Goal: Transaction & Acquisition: Purchase product/service

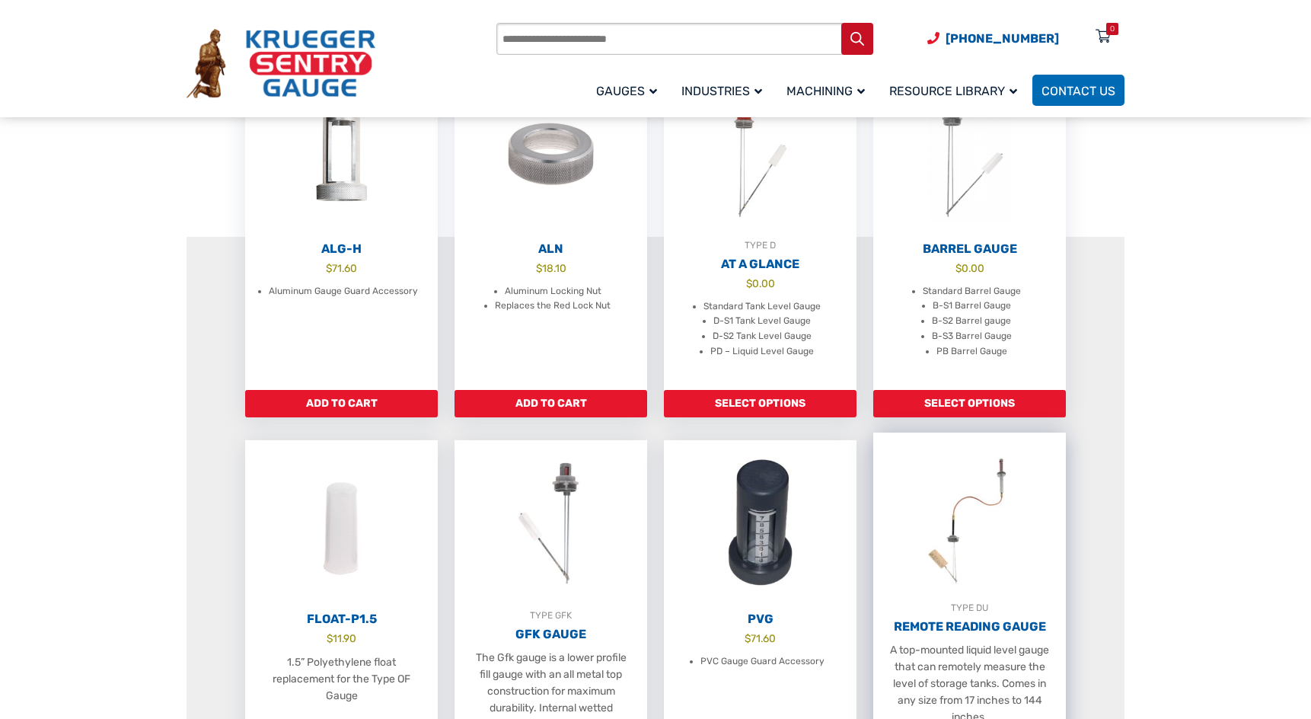
scroll to position [533, 0]
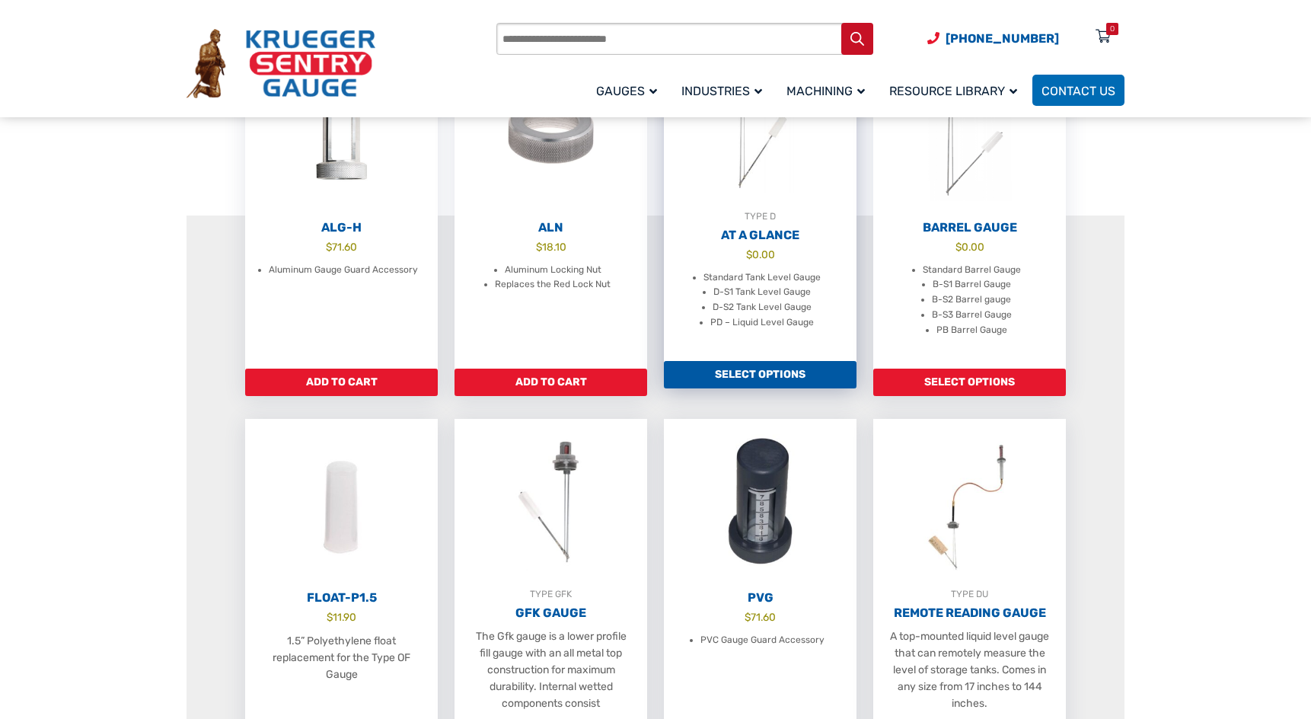
click at [776, 379] on link "Select options" at bounding box center [760, 374] width 193 height 27
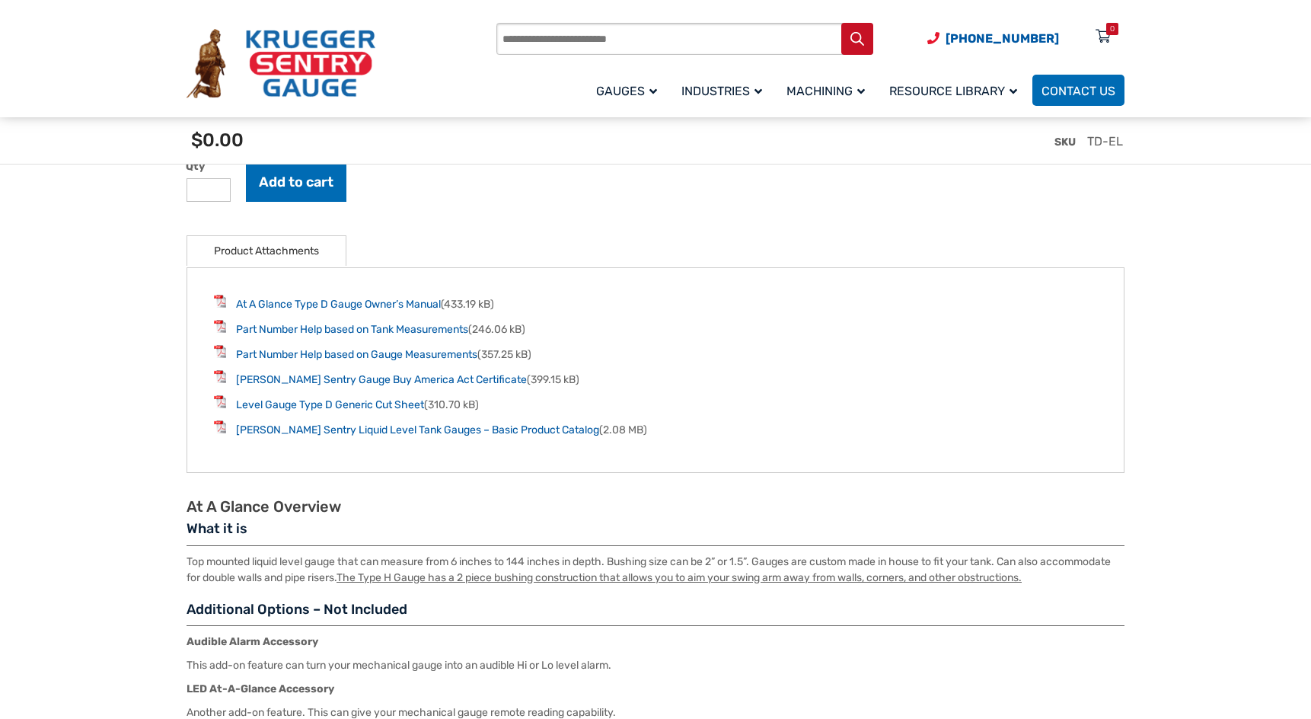
scroll to position [2056, 0]
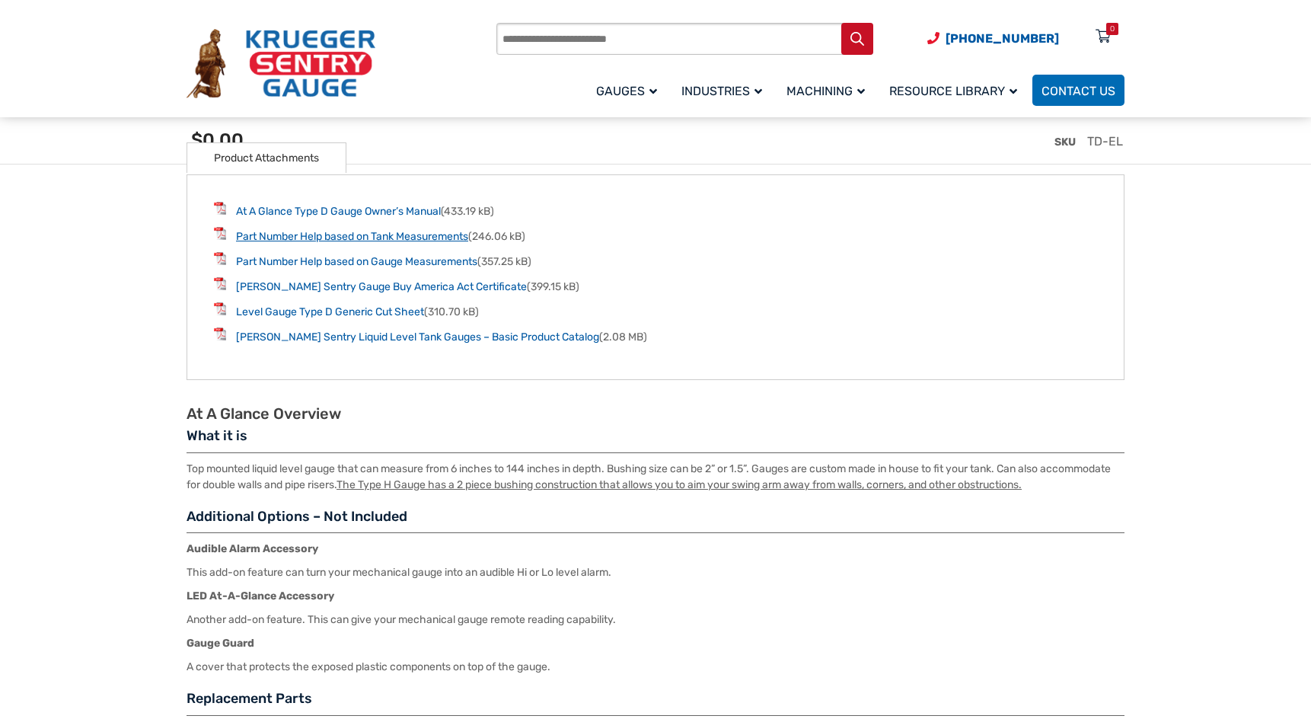
click at [320, 237] on link "Part Number Help based on Tank Measurements" at bounding box center [352, 236] width 232 height 13
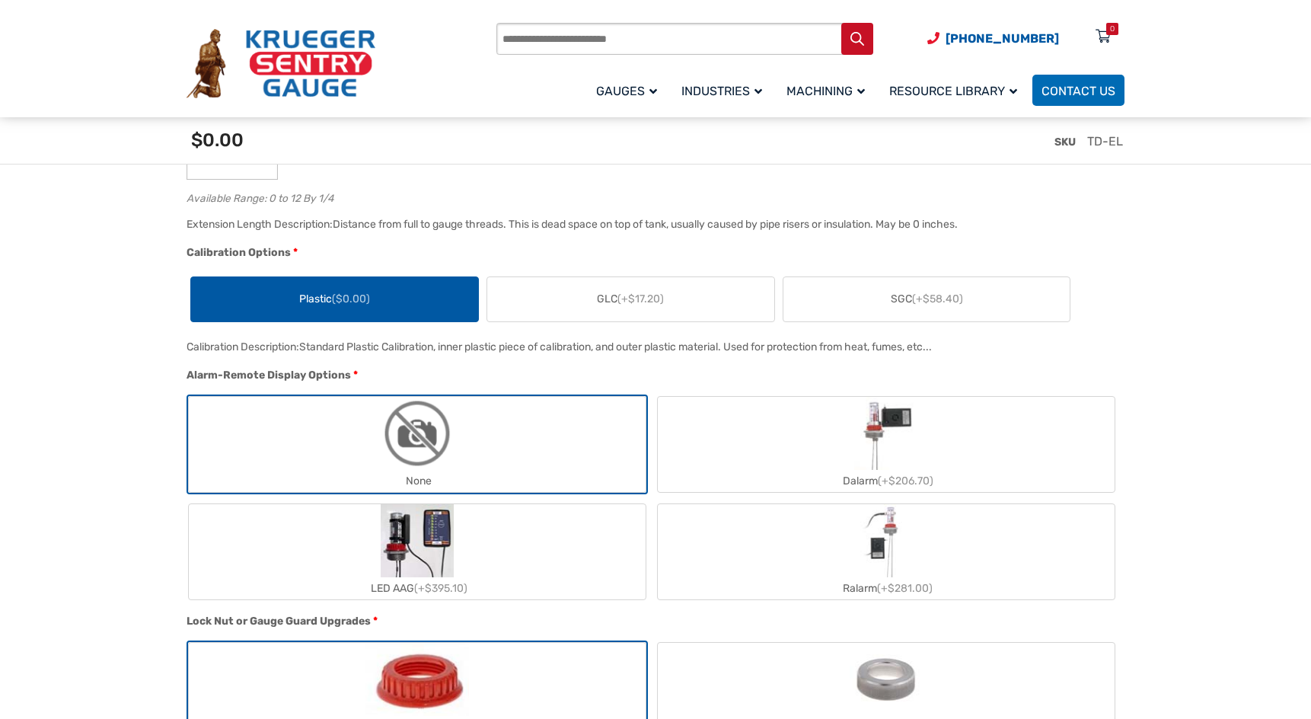
scroll to position [1142, 0]
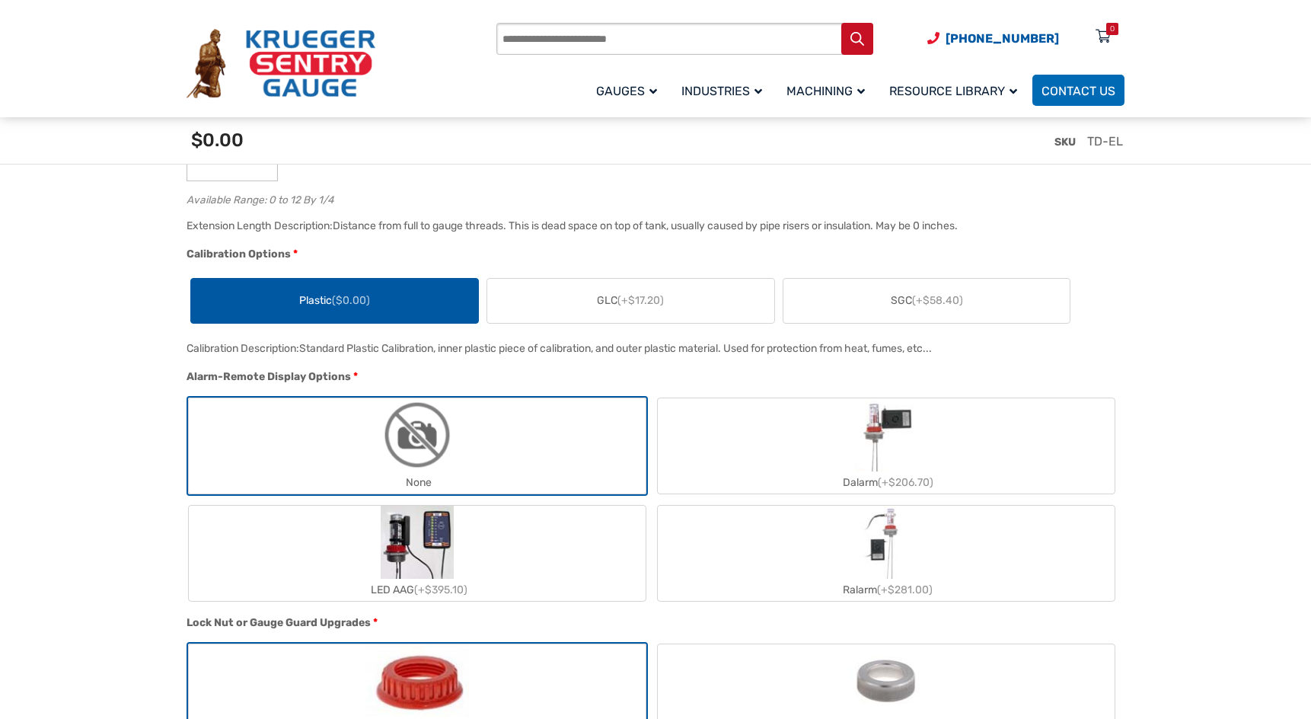
click at [612, 307] on span "GLC (+$17.20)" at bounding box center [630, 300] width 67 height 16
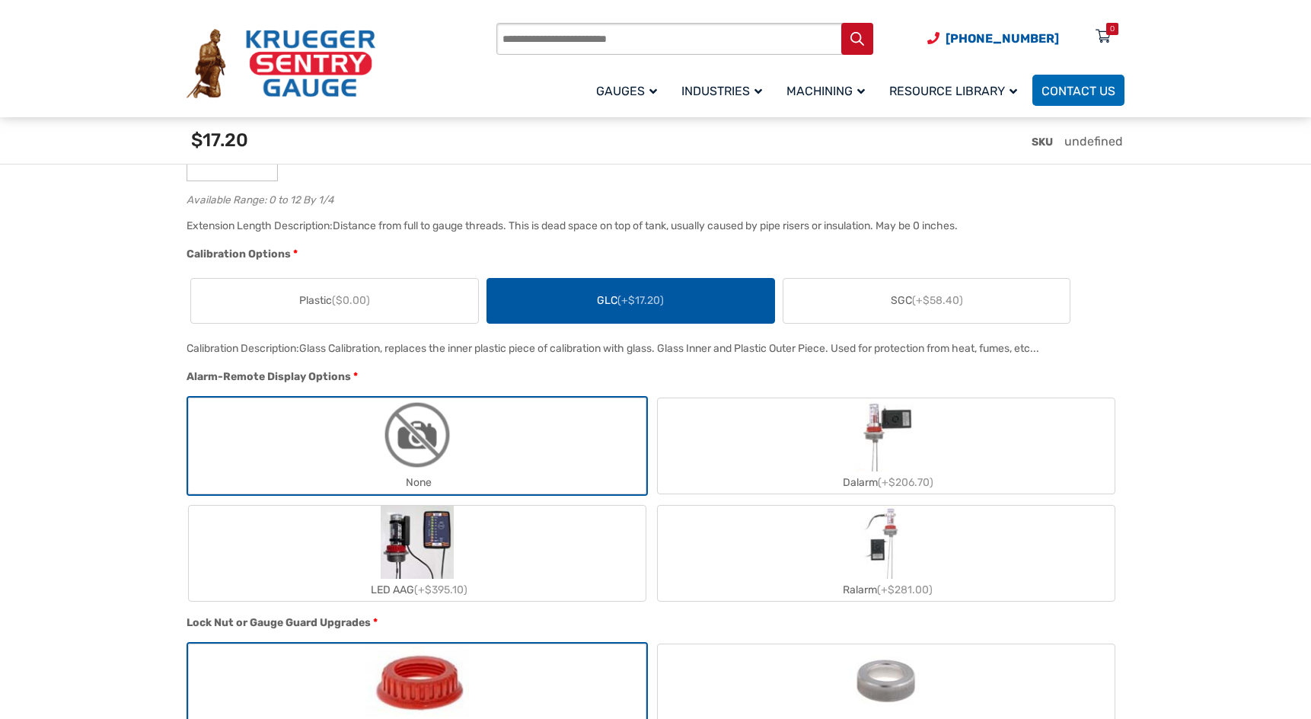
click at [890, 292] on label "SGC (+$58.40)" at bounding box center [927, 301] width 287 height 44
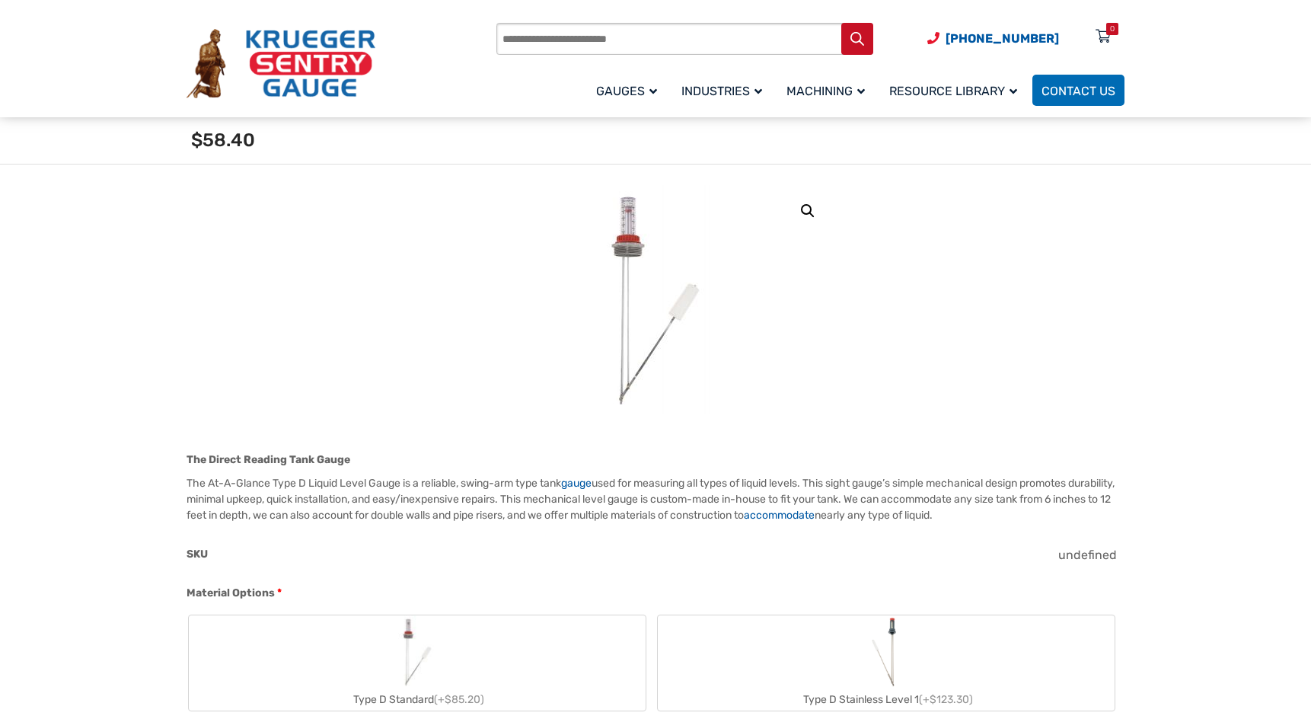
scroll to position [152, 0]
